Goal: Task Accomplishment & Management: Use online tool/utility

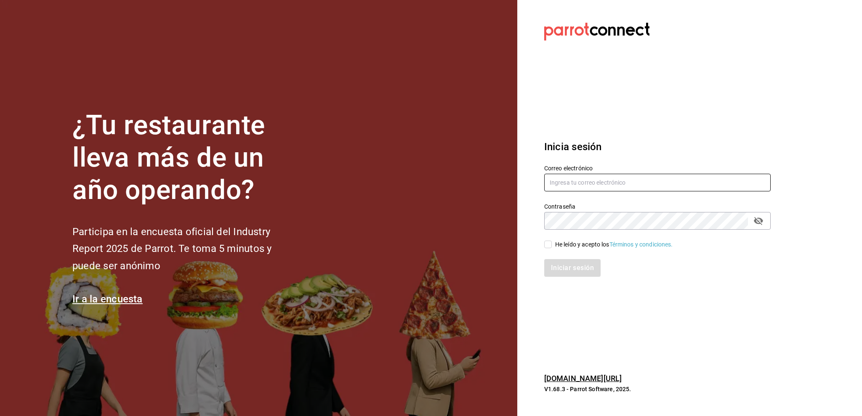
click at [559, 182] on input "text" at bounding box center [657, 183] width 226 height 18
type input "[PERSON_NAME][EMAIL_ADDRESS][DOMAIN_NAME]"
drag, startPoint x: 555, startPoint y: 239, endPoint x: 553, endPoint y: 243, distance: 4.5
click at [554, 242] on div "He leído y acepto los Términos y condiciones." at bounding box center [652, 239] width 236 height 19
click at [549, 245] on input "He leído y acepto los Términos y condiciones." at bounding box center [548, 245] width 8 height 8
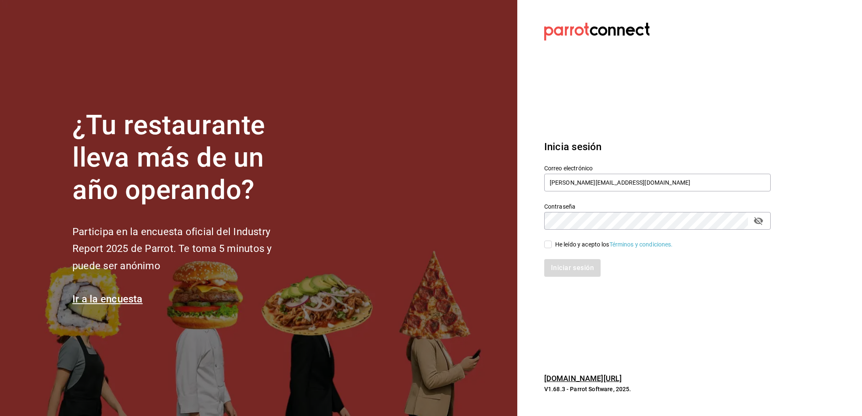
checkbox input "true"
click at [551, 266] on button "Iniciar sesión" at bounding box center [572, 268] width 57 height 18
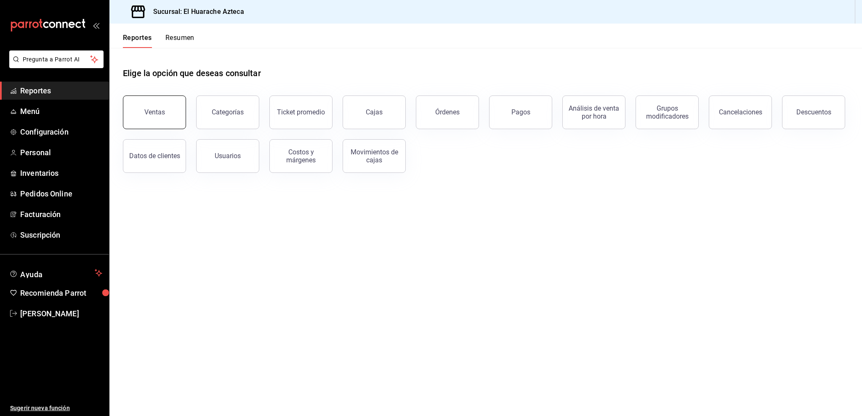
click at [162, 109] on div "Ventas" at bounding box center [154, 112] width 21 height 8
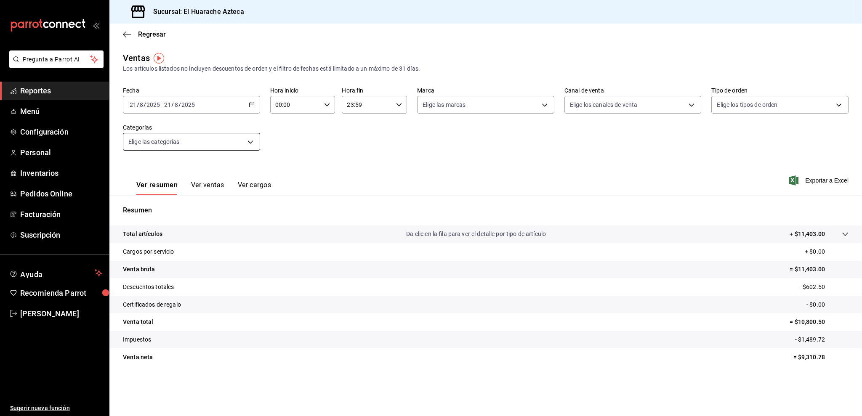
click at [172, 135] on body "Pregunta a Parrot AI Reportes Menú Configuración Personal Inventarios Pedidos O…" at bounding box center [431, 208] width 862 height 416
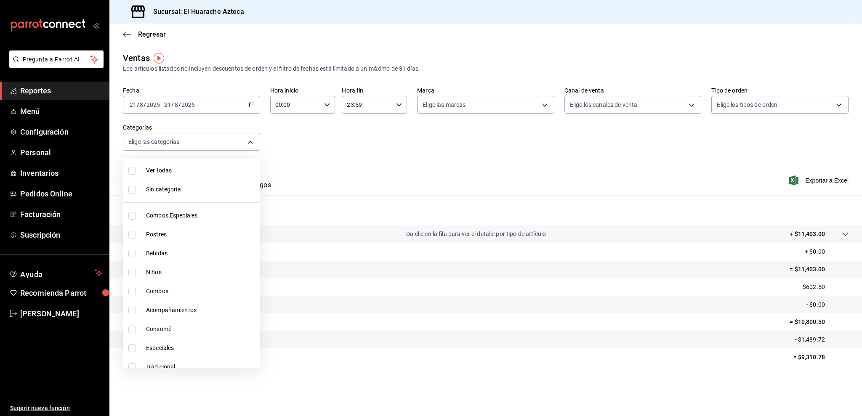
click at [160, 333] on span "Consomé" at bounding box center [201, 329] width 110 height 9
type input "53f55ae2-6285-460e-a8e1-99190fafff65"
checkbox input "true"
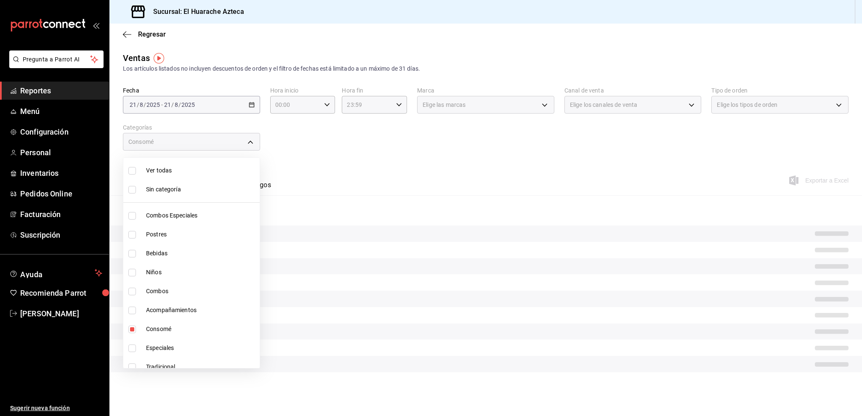
click at [304, 217] on div at bounding box center [431, 208] width 862 height 416
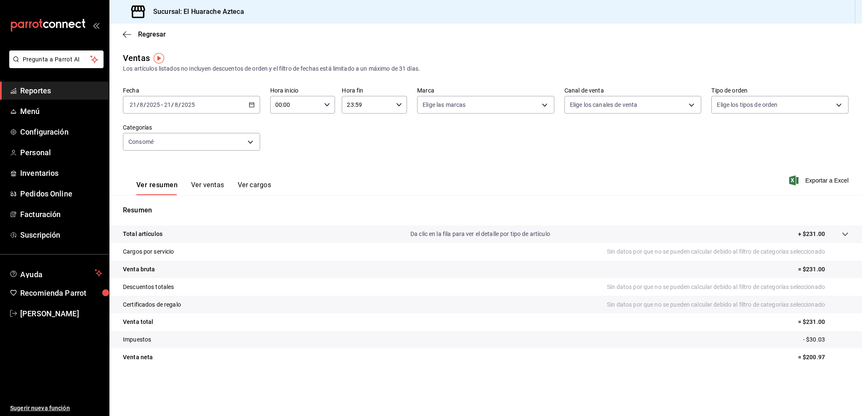
click at [215, 181] on button "Ver ventas" at bounding box center [207, 188] width 33 height 14
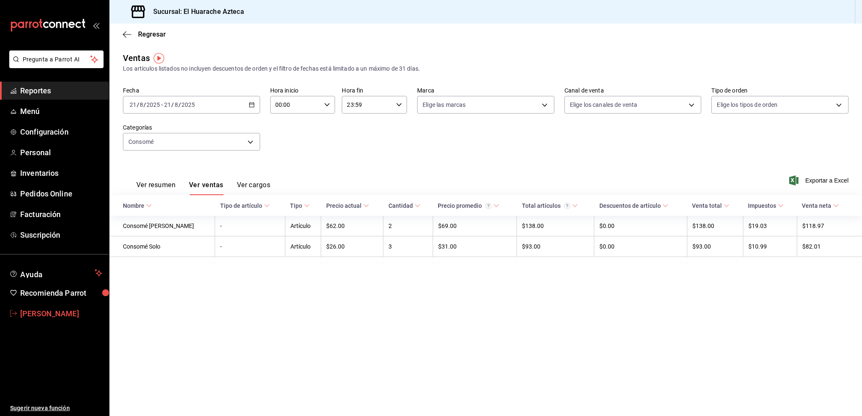
click at [56, 311] on span "Amalia P" at bounding box center [61, 313] width 82 height 11
